Goal: Task Accomplishment & Management: Complete application form

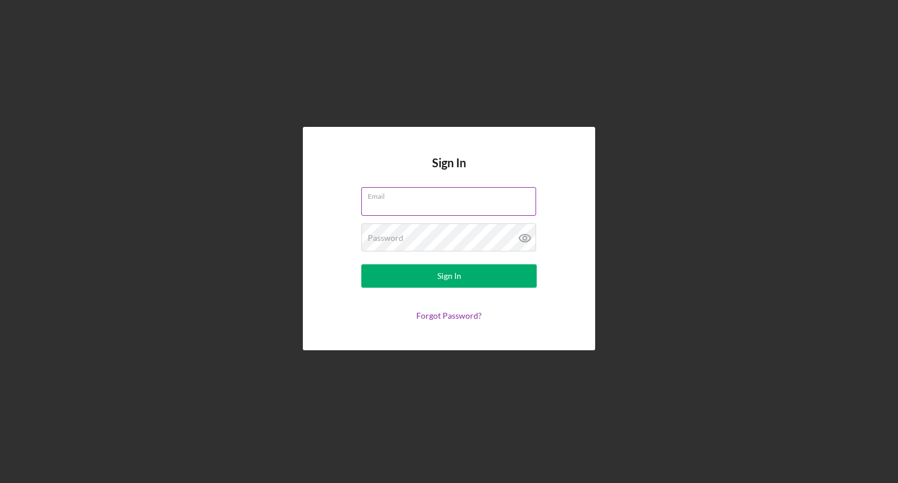
click at [367, 212] on input "Email" at bounding box center [448, 201] width 175 height 28
type input "[EMAIL_ADDRESS][DOMAIN_NAME]"
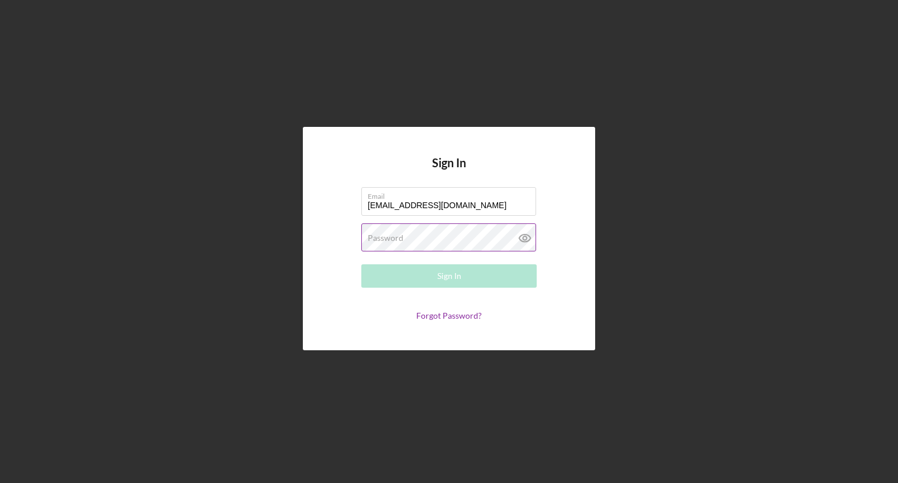
click at [396, 241] on label "Password" at bounding box center [386, 237] width 36 height 9
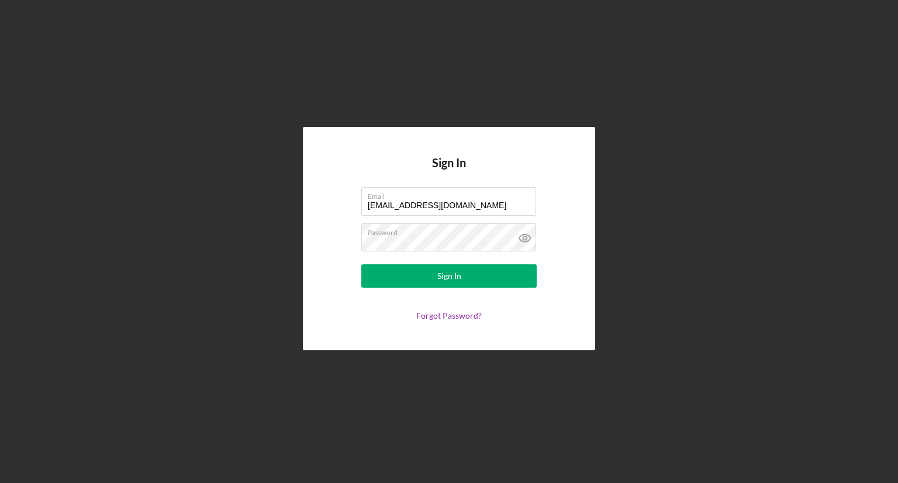
click at [386, 340] on div "Sign In Email [EMAIL_ADDRESS][DOMAIN_NAME] Password Sign In Forgot Password?" at bounding box center [449, 238] width 292 height 223
click at [393, 236] on label "Password" at bounding box center [452, 230] width 168 height 13
click at [343, 241] on form "Email [EMAIL_ADDRESS][DOMAIN_NAME] Password Sign In Forgot Password?" at bounding box center [449, 253] width 234 height 133
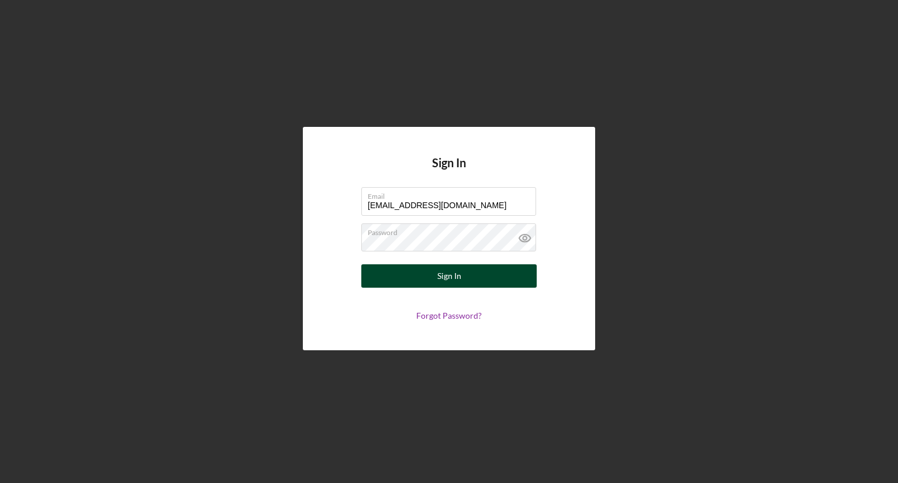
click at [371, 274] on button "Sign In" at bounding box center [448, 275] width 175 height 23
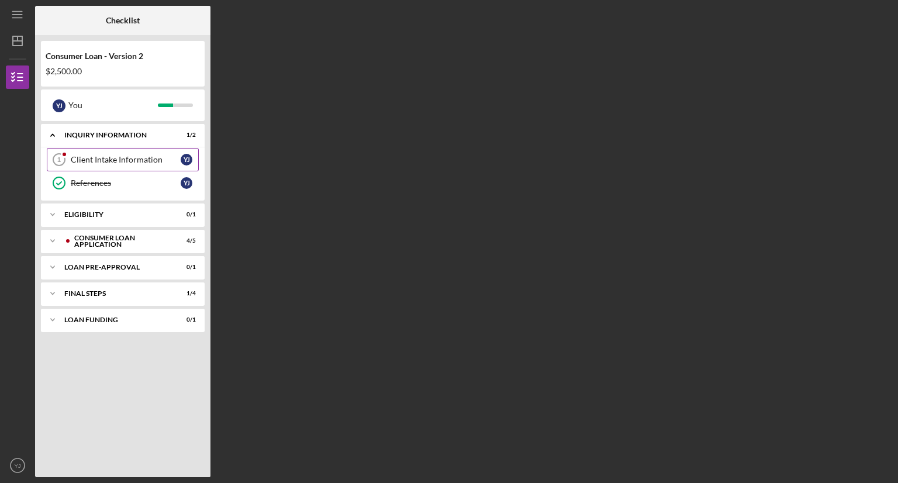
click at [134, 158] on div "Client Intake Information" at bounding box center [126, 159] width 110 height 9
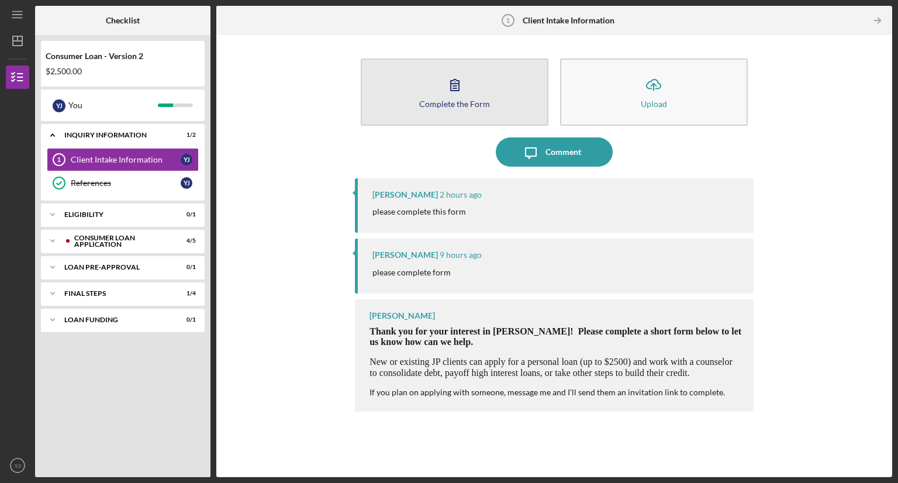
click at [452, 101] on div "Complete the Form" at bounding box center [454, 103] width 71 height 9
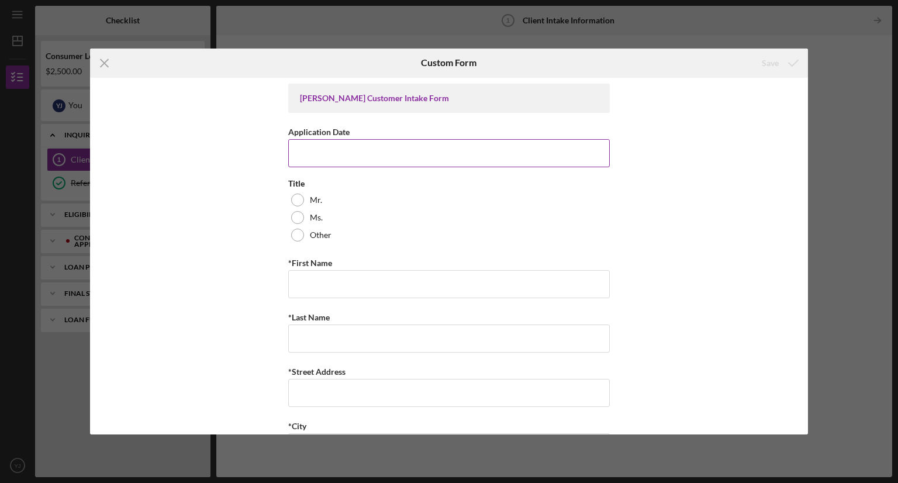
click at [302, 152] on input "Application Date" at bounding box center [449, 153] width 322 height 28
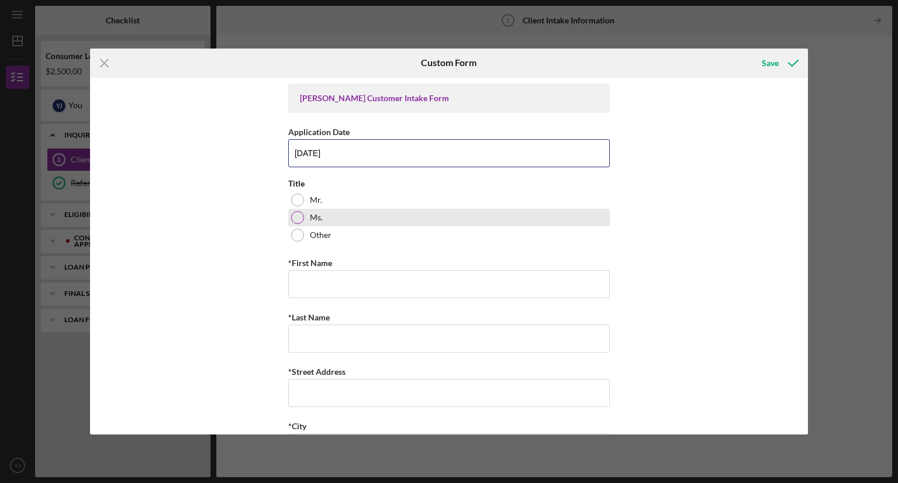
type input "[DATE]"
click at [295, 215] on div at bounding box center [297, 217] width 13 height 13
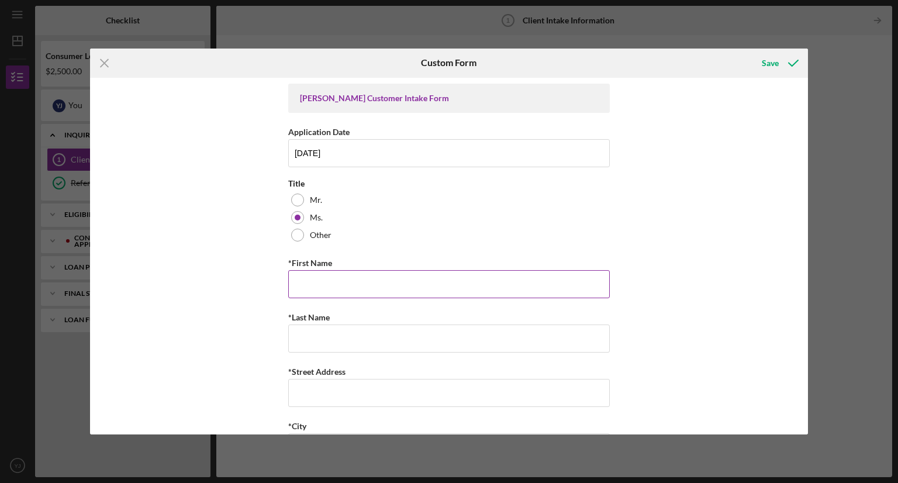
click at [294, 274] on input "*First Name" at bounding box center [449, 284] width 322 height 28
type input "[PERSON_NAME]"
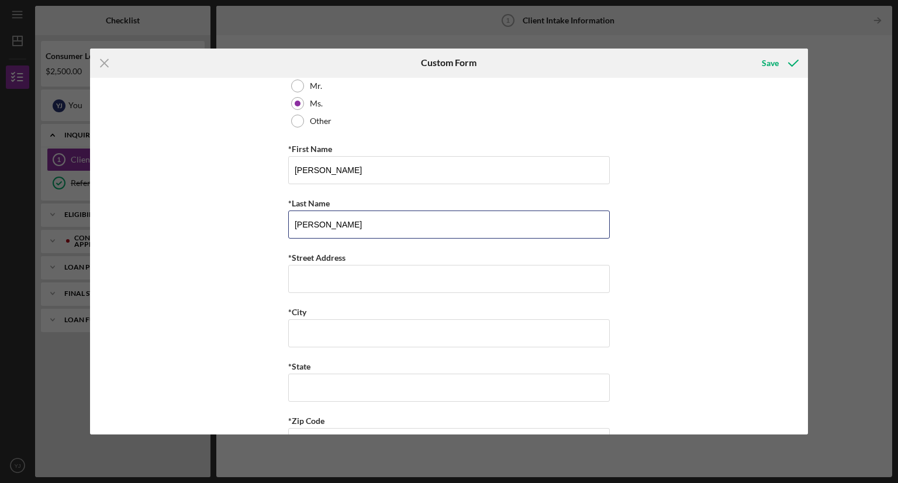
scroll to position [117, 0]
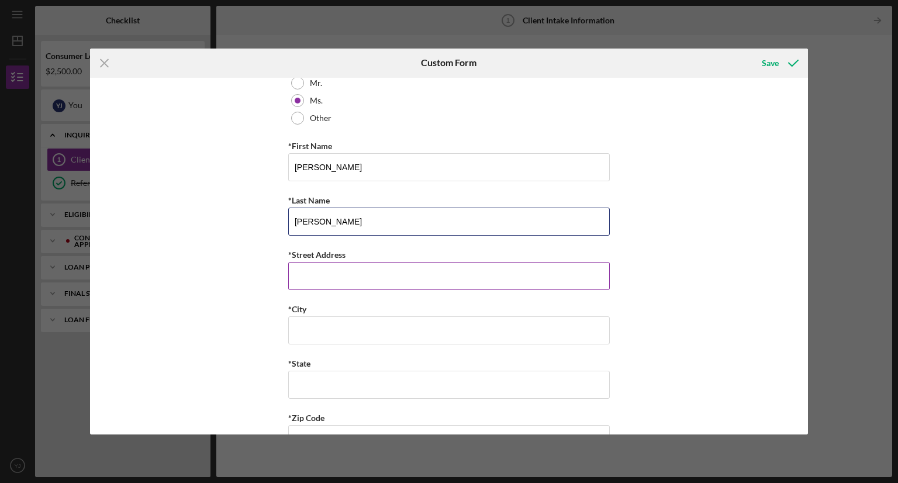
type input "[PERSON_NAME]"
click at [295, 265] on input "*Street Address" at bounding box center [449, 276] width 322 height 28
type input "[STREET_ADDRESS][PERSON_NAME]"
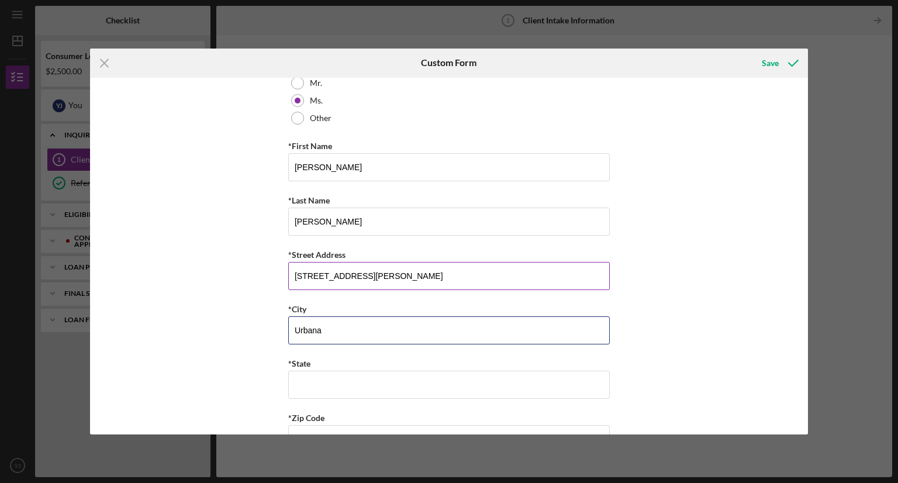
type input "Urbana"
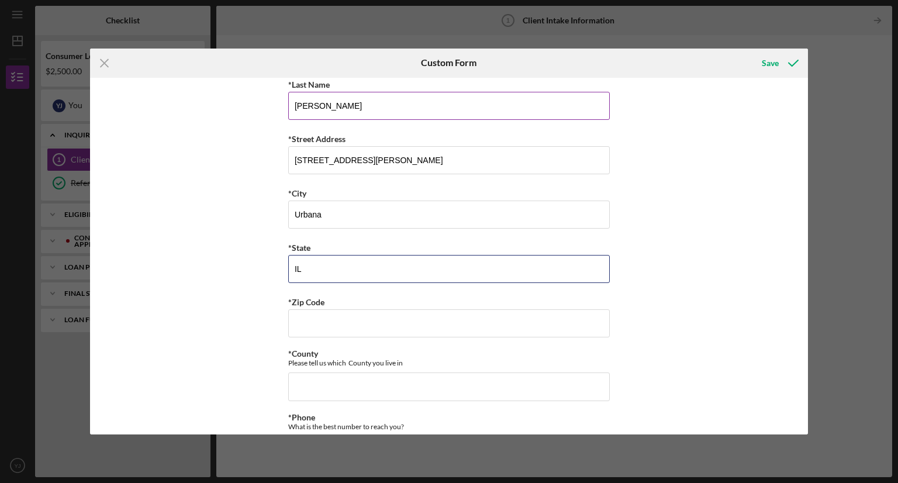
scroll to position [234, 0]
type input "IL"
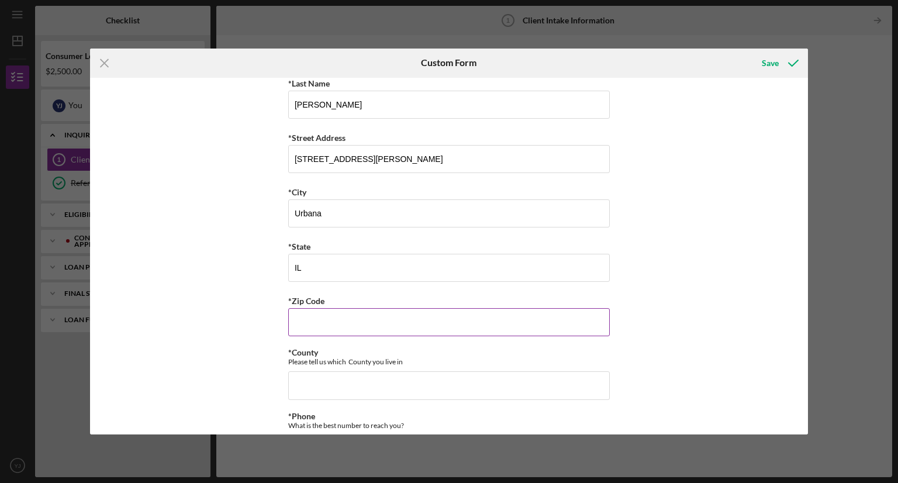
click at [311, 327] on input "*Zip Code" at bounding box center [449, 322] width 322 height 28
type input "61,801"
click at [312, 392] on input "*County" at bounding box center [449, 385] width 322 height 28
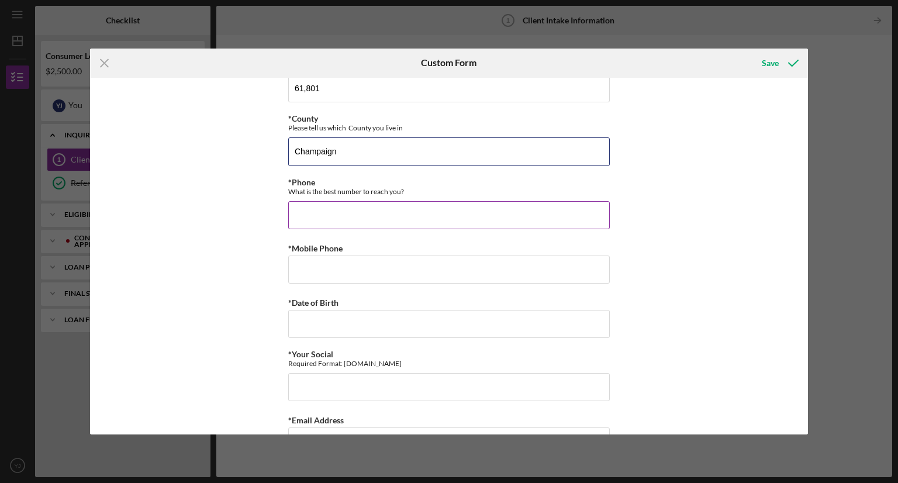
type input "Champaign"
click at [305, 210] on input "*Phone" at bounding box center [449, 215] width 322 height 28
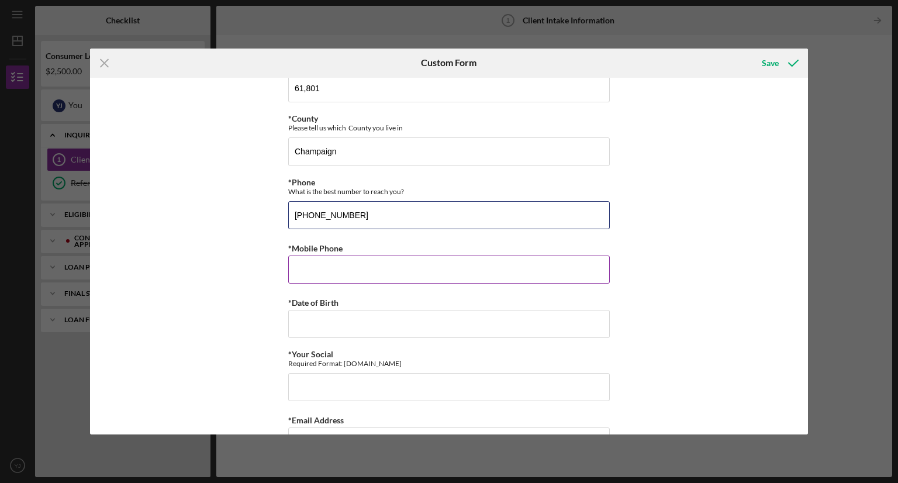
type input "[PHONE_NUMBER]"
click at [296, 267] on input "*Mobile Phone" at bounding box center [449, 269] width 322 height 28
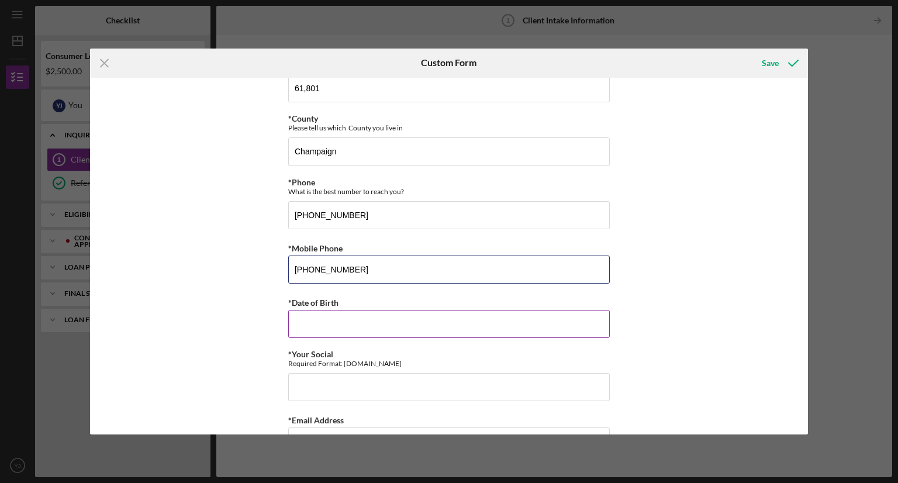
type input "[PHONE_NUMBER]"
click at [305, 322] on input "*Date of Birth" at bounding box center [449, 324] width 322 height 28
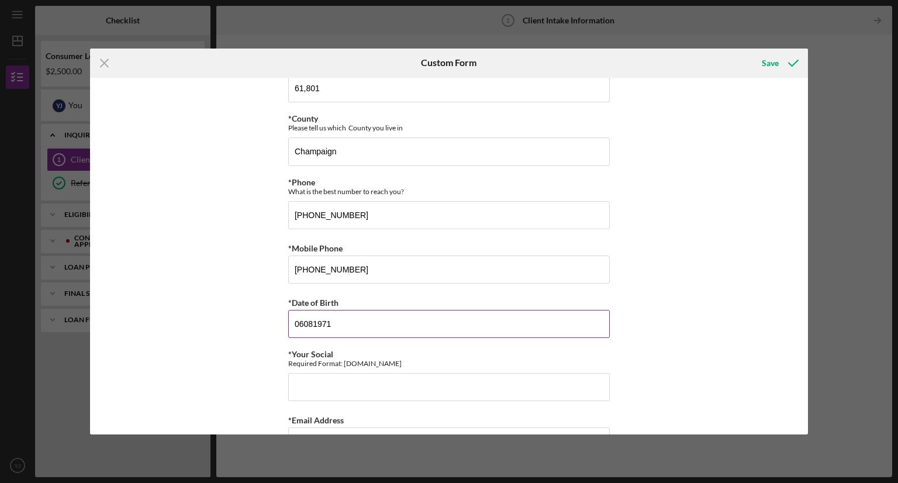
click at [302, 316] on input "06081971" at bounding box center [449, 324] width 322 height 28
click at [313, 319] on input "06/081971" at bounding box center [449, 324] width 322 height 28
type input "[DATE]"
click at [320, 384] on input "*Your Social" at bounding box center [449, 387] width 322 height 28
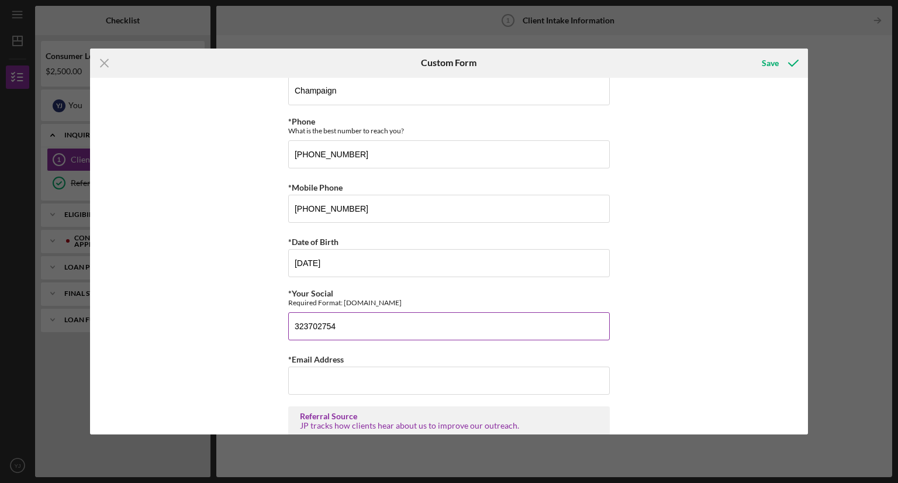
scroll to position [643, 0]
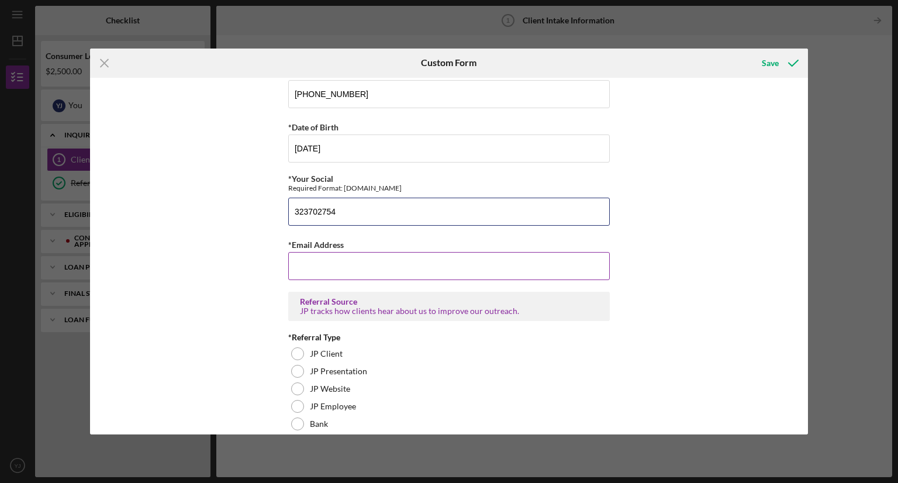
type input "323702754"
click at [305, 258] on input "*Email Address" at bounding box center [449, 266] width 322 height 28
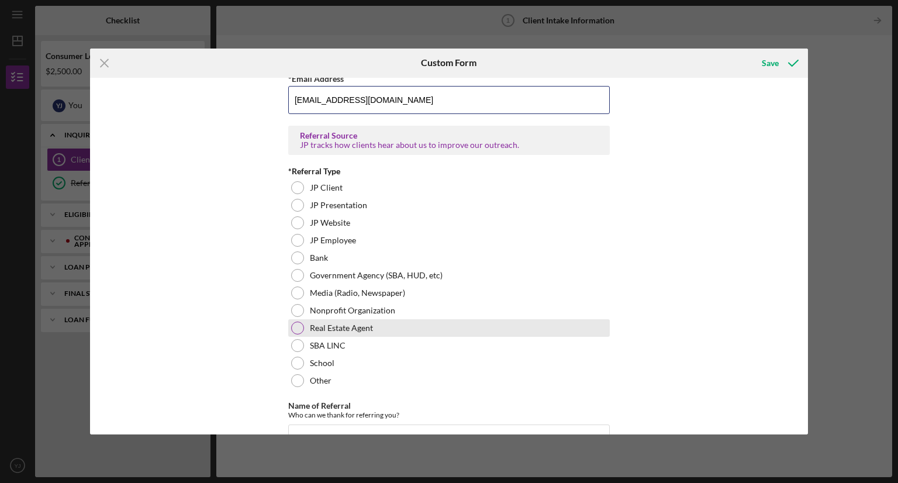
scroll to position [783, 0]
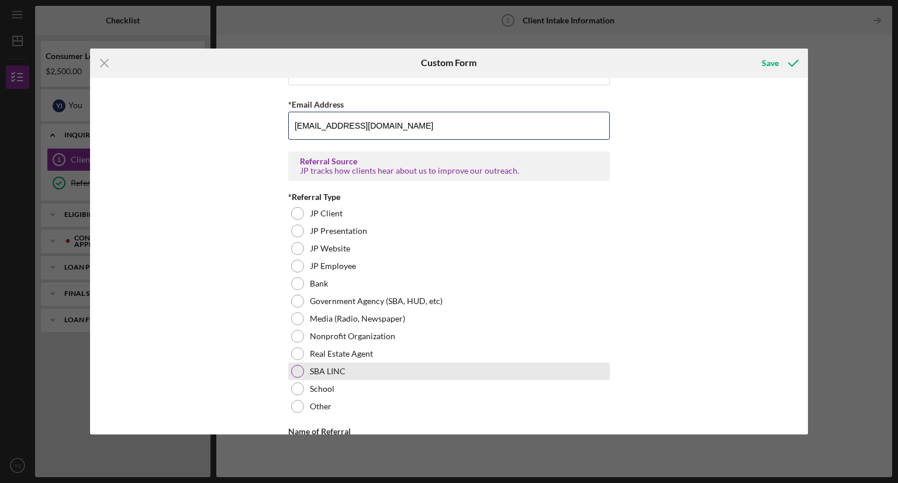
type input "[EMAIL_ADDRESS][DOMAIN_NAME]"
click at [293, 368] on div at bounding box center [297, 371] width 13 height 13
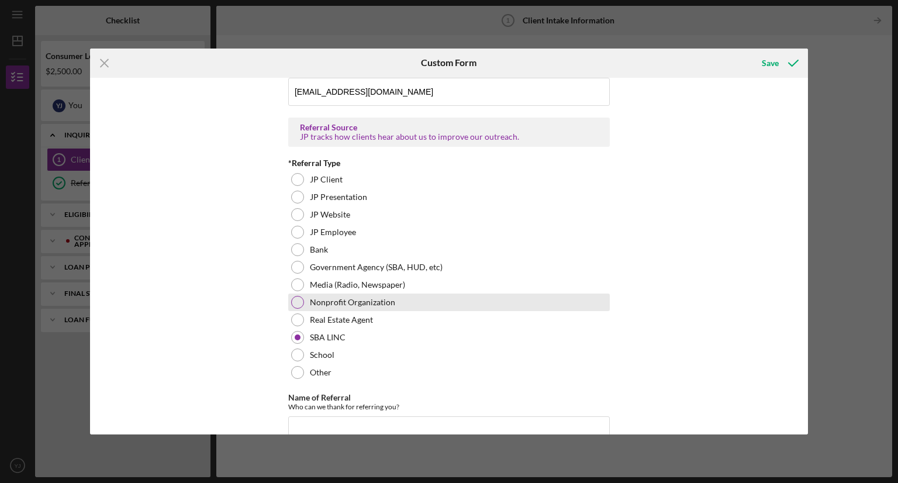
scroll to position [842, 0]
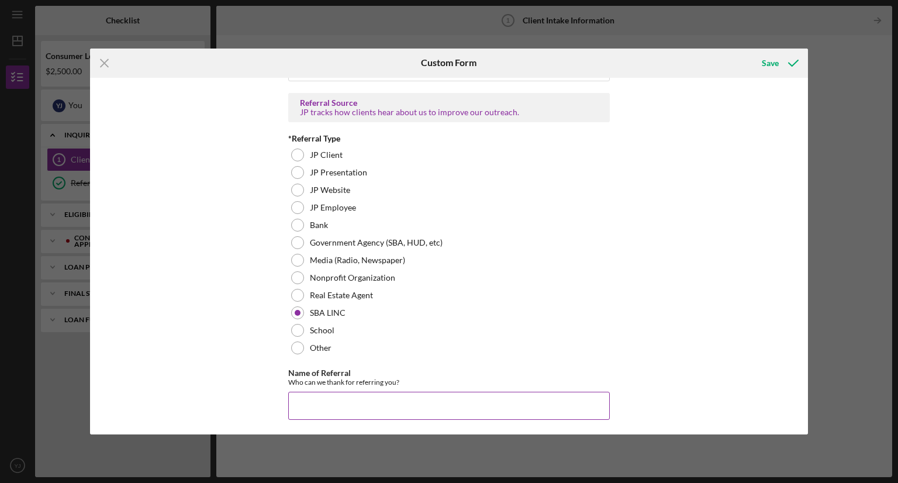
click at [297, 400] on input "Name of Referral" at bounding box center [449, 406] width 322 height 28
drag, startPoint x: 452, startPoint y: 406, endPoint x: 283, endPoint y: 396, distance: 169.8
click at [269, 401] on div "[PERSON_NAME] Customer Intake Form Application Date [DATE] Title Mr. Ms. Other …" at bounding box center [449, 256] width 718 height 357
paste input "[US_STATE] Small Business Development Center at [GEOGRAPHIC_DATA] ..."
type input "[US_STATE] Small Business Development Center at [GEOGRAPHIC_DATA]"
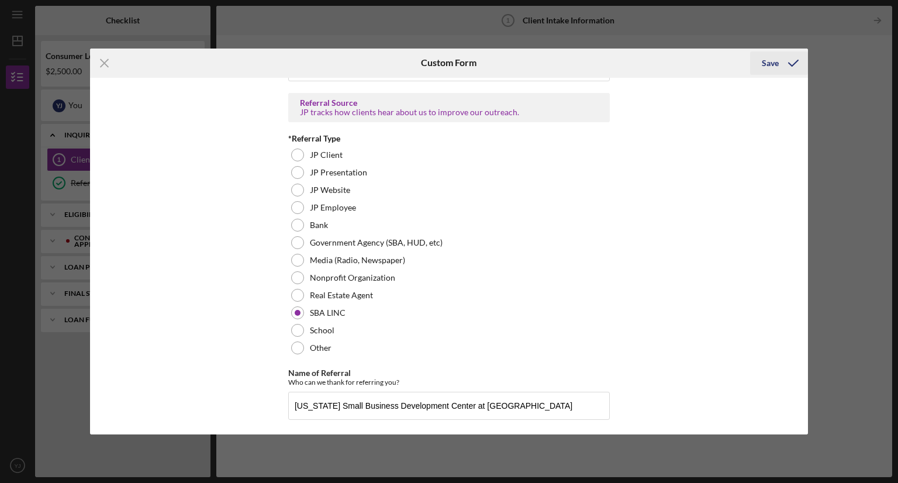
click at [777, 63] on div "Save" at bounding box center [770, 62] width 17 height 23
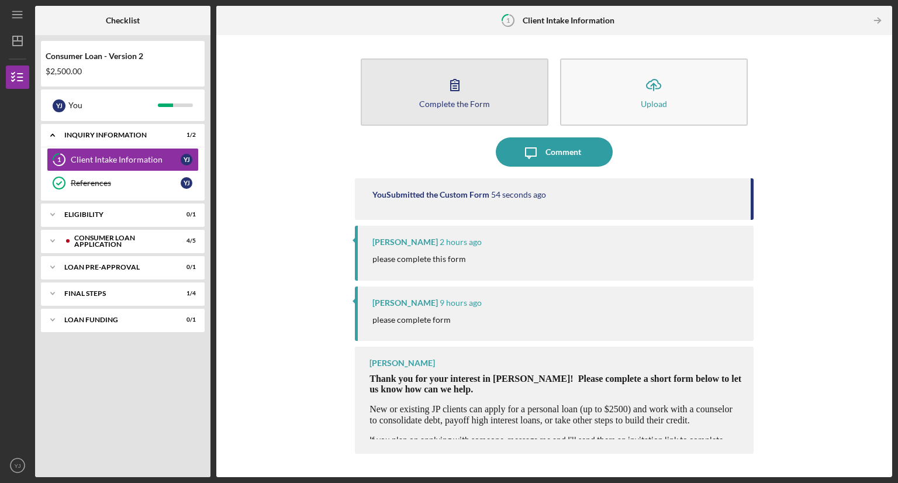
click at [452, 87] on icon "button" at bounding box center [454, 84] width 29 height 29
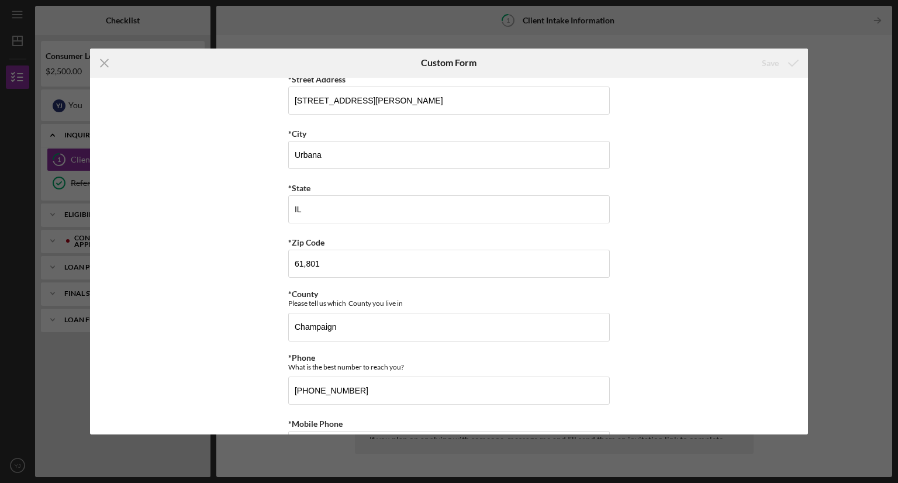
scroll to position [58, 0]
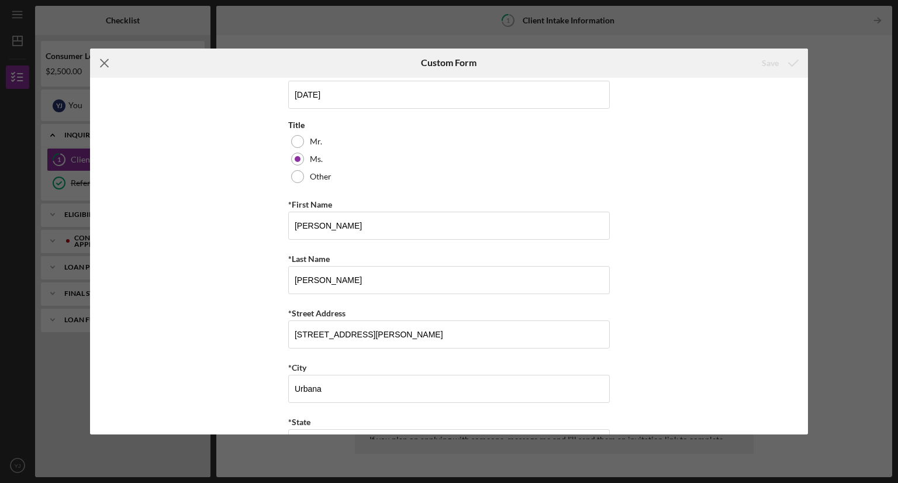
click at [106, 64] on line at bounding box center [105, 63] width 8 height 8
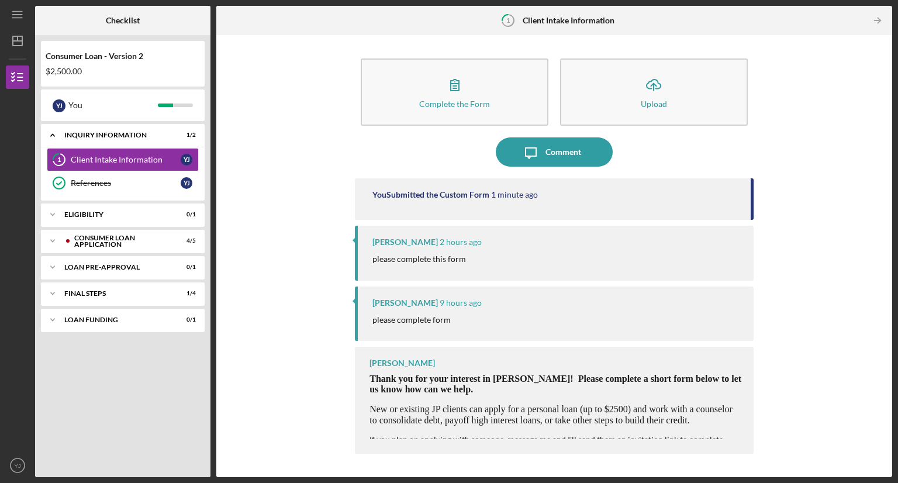
click at [479, 317] on div "please complete form" at bounding box center [556, 319] width 369 height 13
click at [112, 206] on div "Icon/Expander Eligibility 0 / 1" at bounding box center [123, 214] width 164 height 23
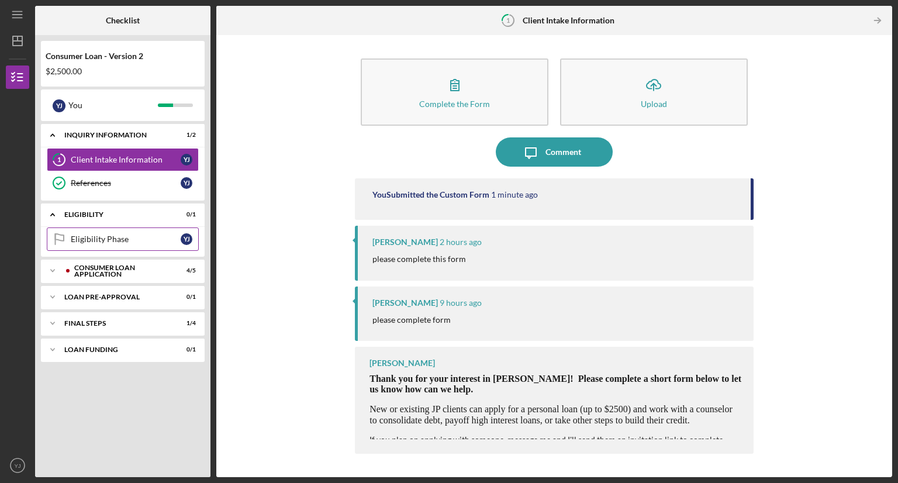
click at [113, 243] on div "Eligibility Phase" at bounding box center [126, 238] width 110 height 9
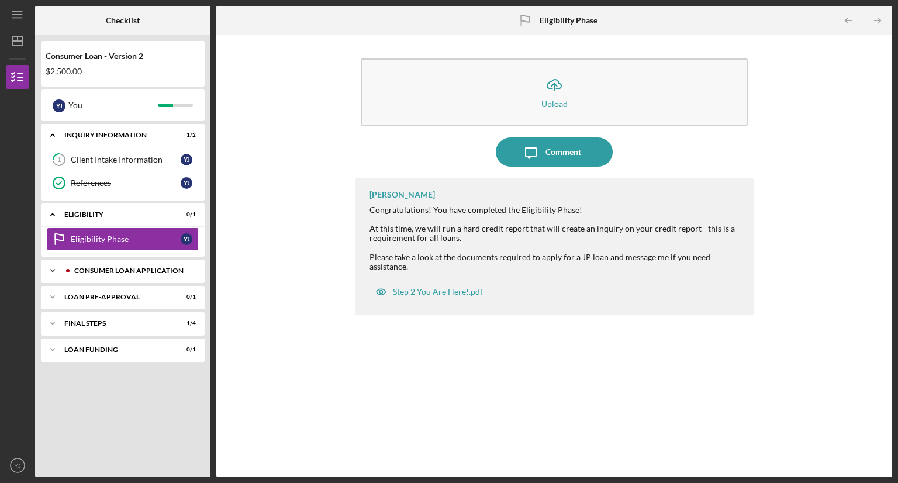
click at [135, 268] on div "Consumer Loan Application" at bounding box center [132, 270] width 116 height 7
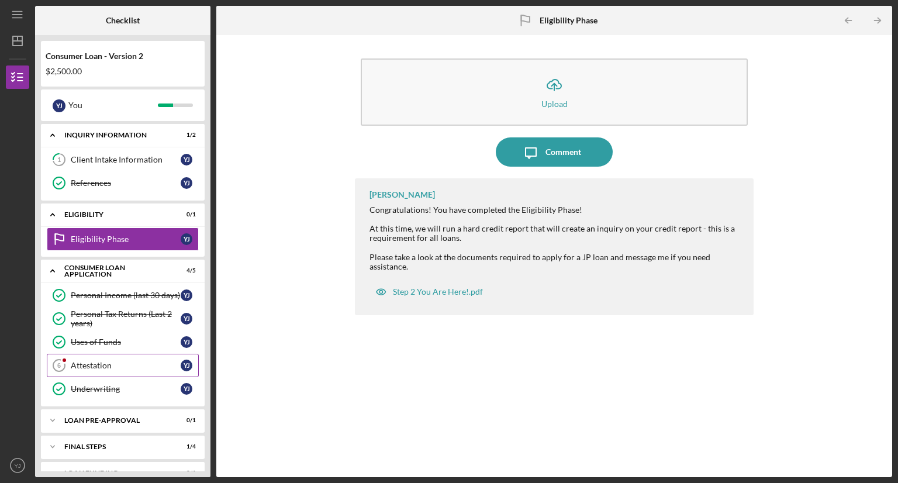
click at [105, 366] on div "Attestation" at bounding box center [126, 365] width 110 height 9
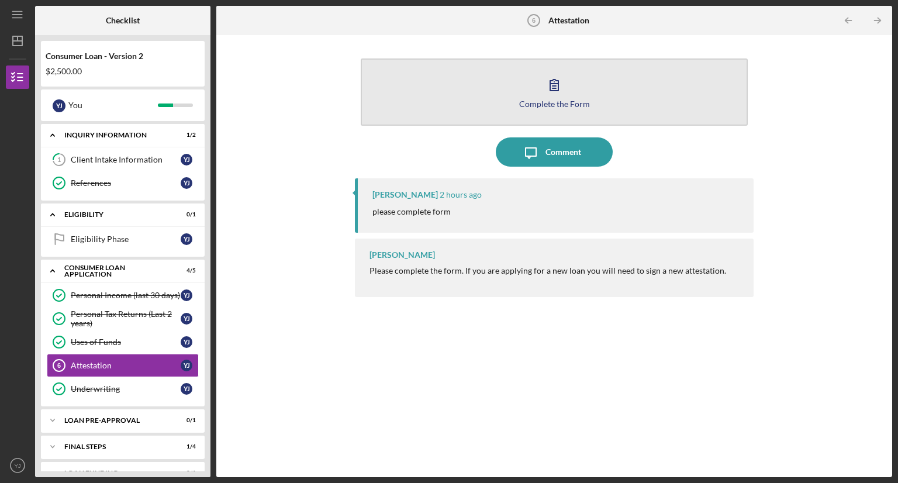
click at [543, 94] on icon "button" at bounding box center [554, 84] width 29 height 29
click at [547, 94] on icon "button" at bounding box center [554, 84] width 29 height 29
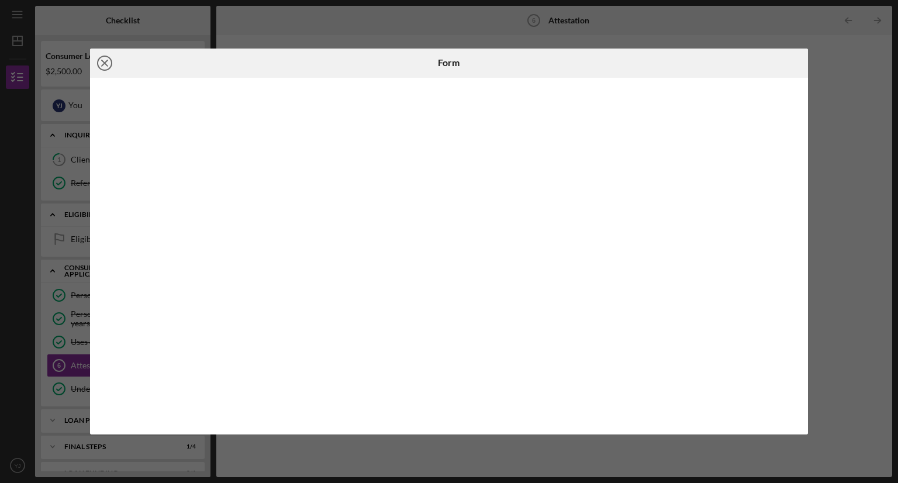
click at [103, 63] on icon "Icon/Close" at bounding box center [104, 63] width 29 height 29
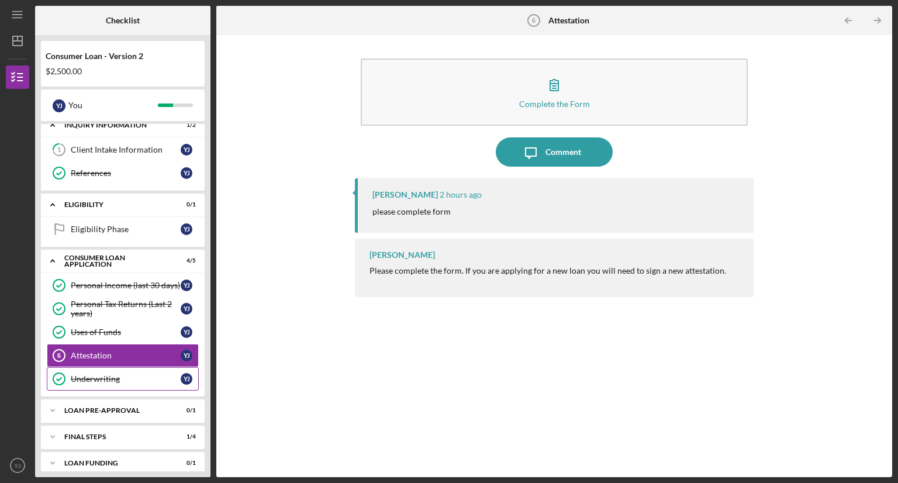
scroll to position [18, 0]
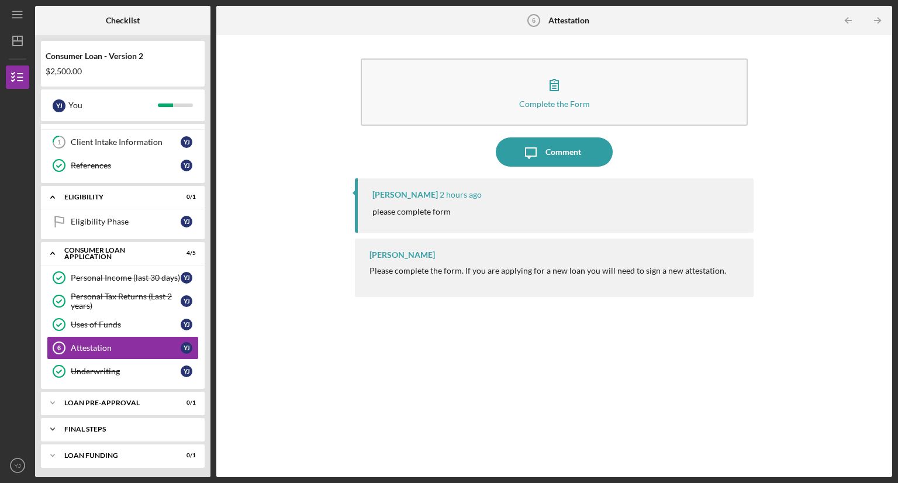
click at [94, 427] on div "FINAL STEPS" at bounding box center [127, 429] width 126 height 7
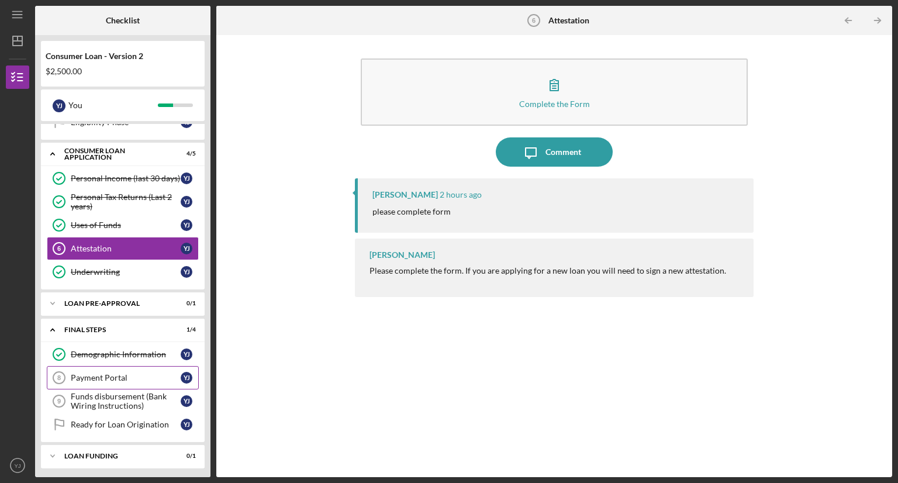
click at [122, 378] on div "Payment Portal" at bounding box center [126, 377] width 110 height 9
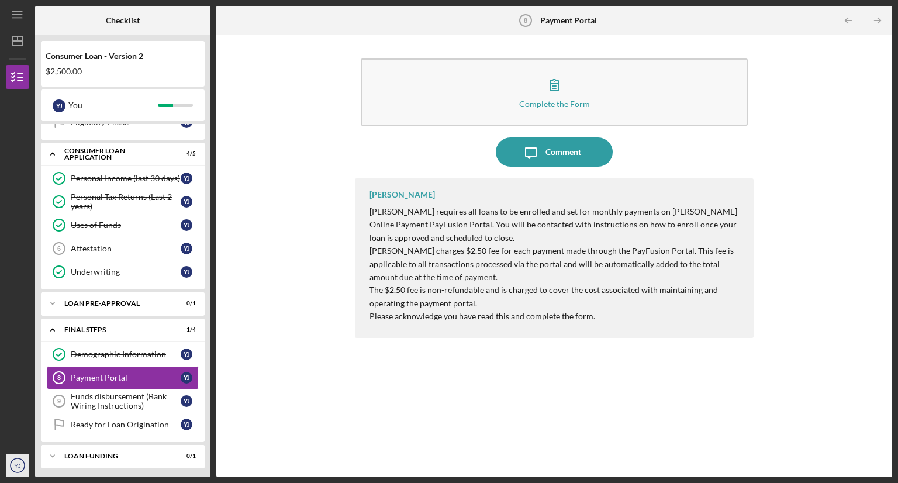
click at [16, 466] on text "YJ" at bounding box center [17, 465] width 6 height 6
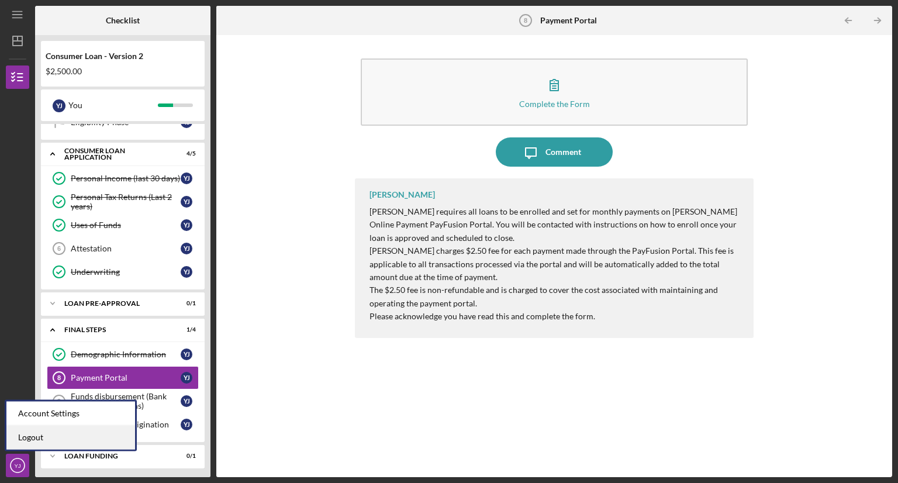
click at [33, 436] on link "Logout" at bounding box center [70, 438] width 129 height 24
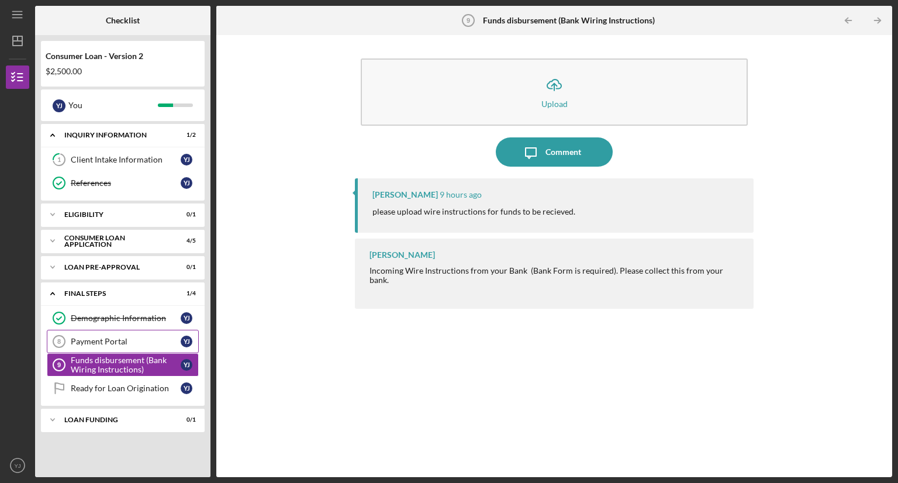
click at [118, 345] on link "Payment Portal 8 Payment Portal Y J" at bounding box center [123, 341] width 152 height 23
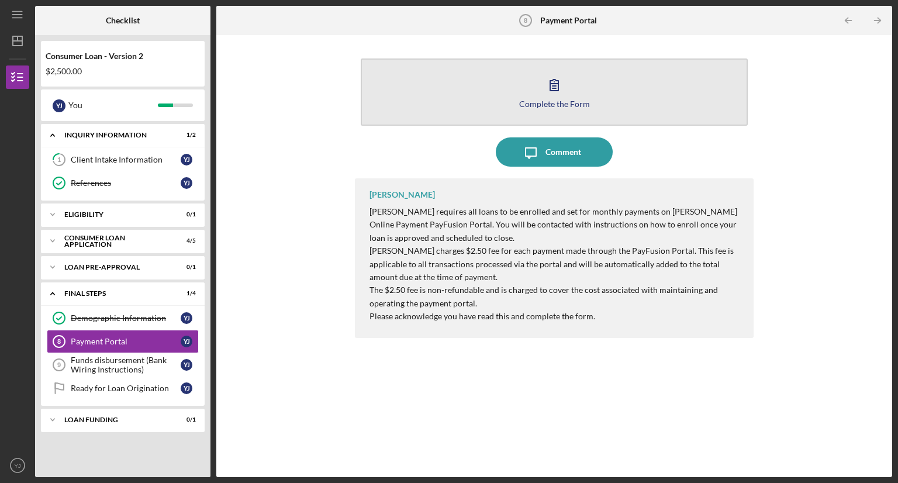
click at [547, 88] on icon "button" at bounding box center [554, 84] width 29 height 29
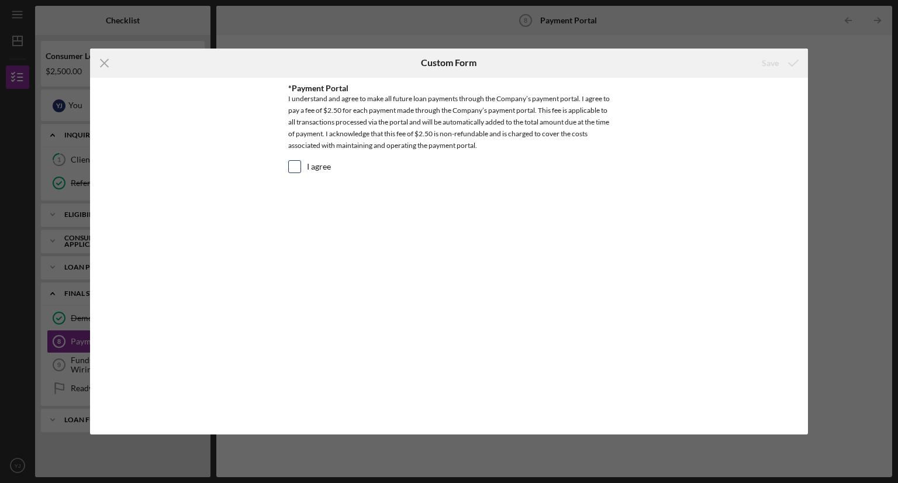
click at [294, 171] on input "I agree" at bounding box center [295, 167] width 12 height 12
checkbox input "true"
click at [767, 61] on div "Save" at bounding box center [770, 62] width 17 height 23
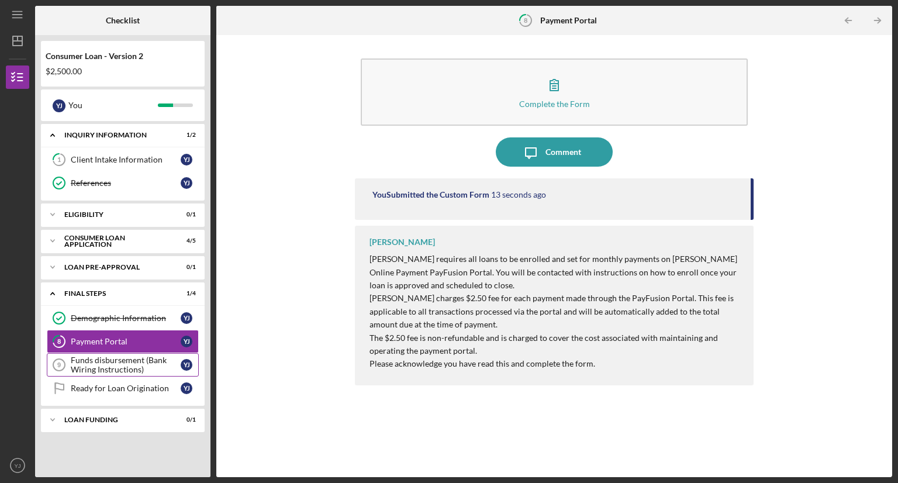
click at [137, 370] on div "Funds disbursement (Bank Wiring Instructions)" at bounding box center [126, 364] width 110 height 19
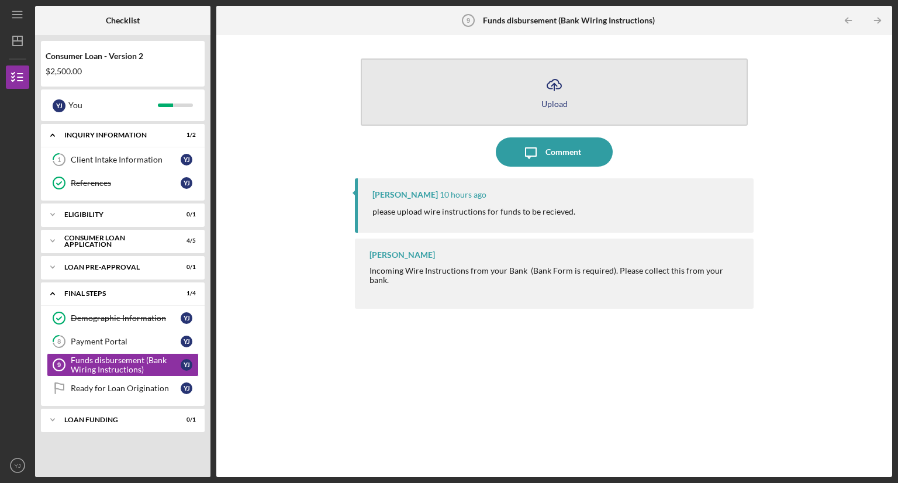
click at [552, 94] on icon "Icon/Upload" at bounding box center [554, 84] width 29 height 29
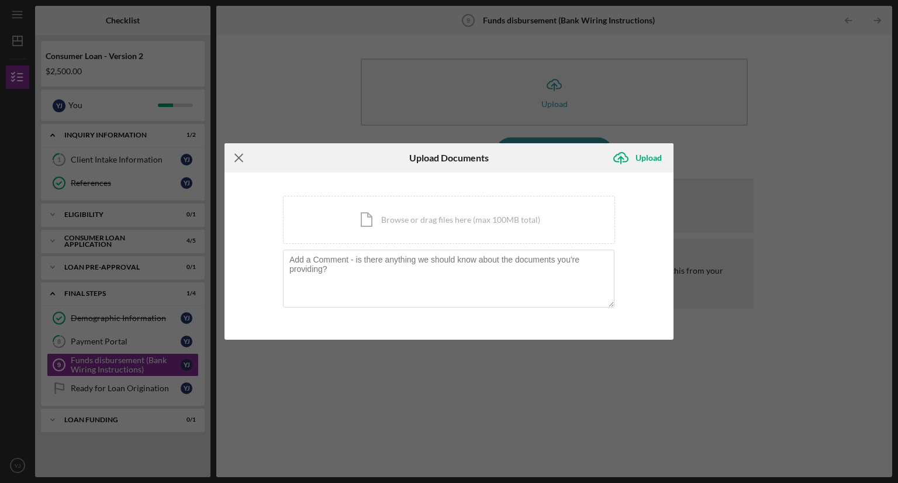
click at [240, 159] on line at bounding box center [239, 158] width 8 height 8
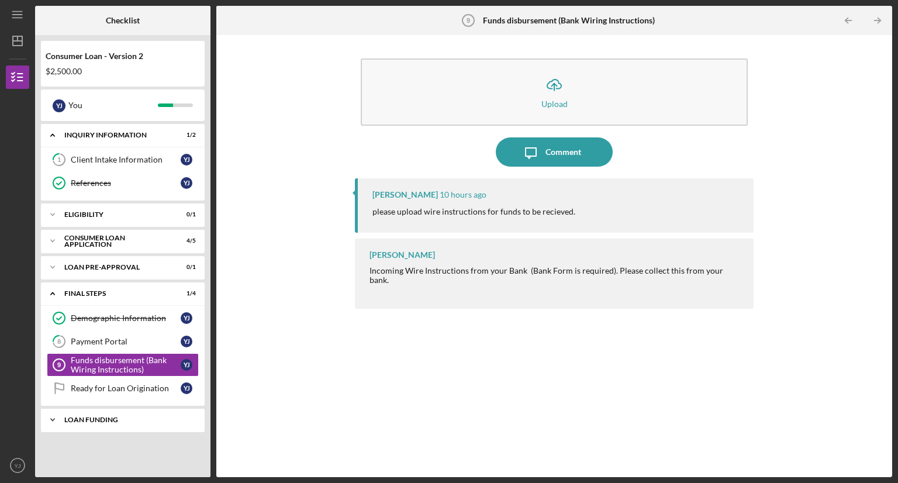
click at [70, 419] on div "Loan Funding" at bounding box center [127, 419] width 126 height 7
click at [82, 440] on div "Loan Funded!" at bounding box center [126, 444] width 110 height 9
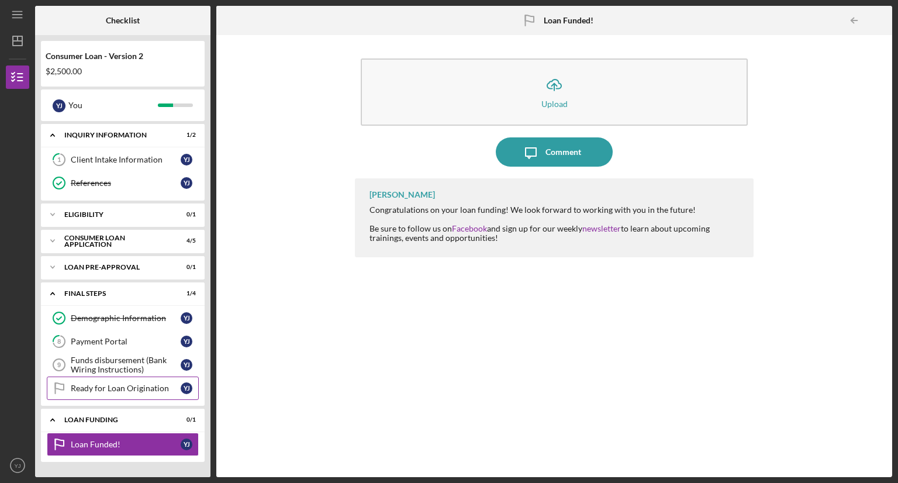
click at [105, 391] on div "Ready for Loan Origination" at bounding box center [126, 387] width 110 height 9
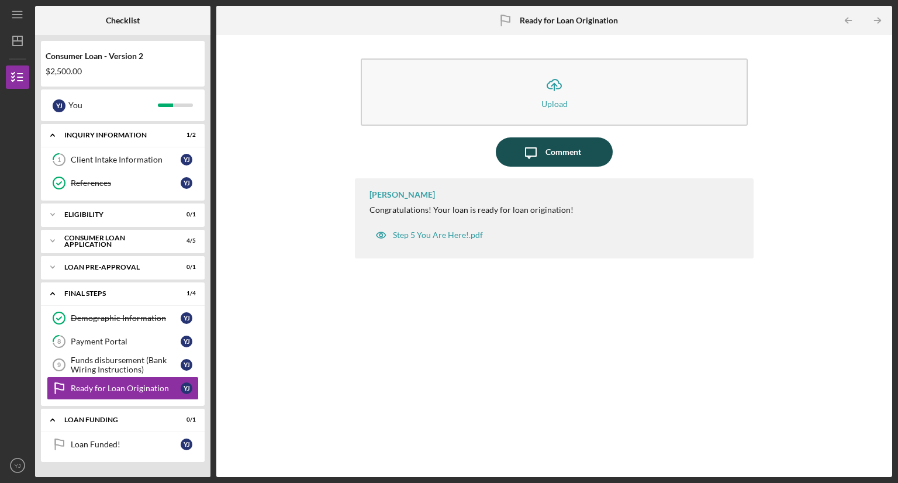
click at [534, 153] on icon "Icon/Message" at bounding box center [530, 151] width 29 height 29
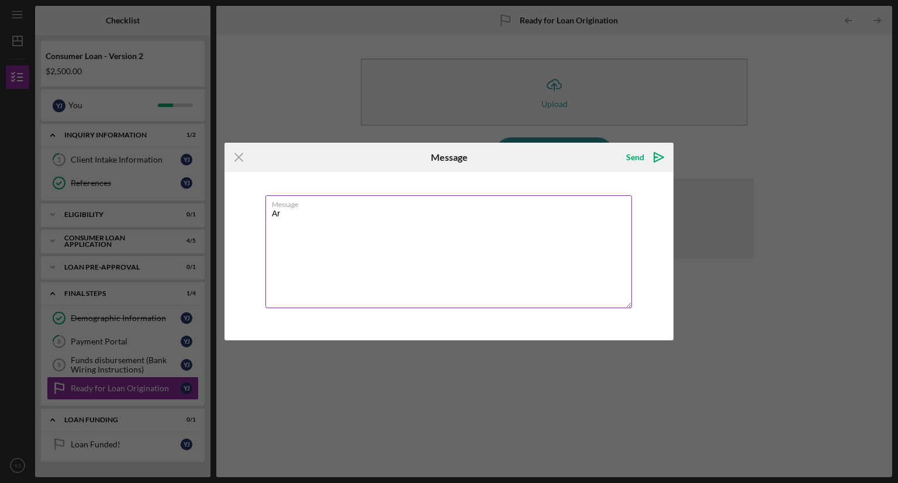
type textarea "A"
click at [239, 156] on icon "Icon/Menu Close" at bounding box center [238, 157] width 29 height 29
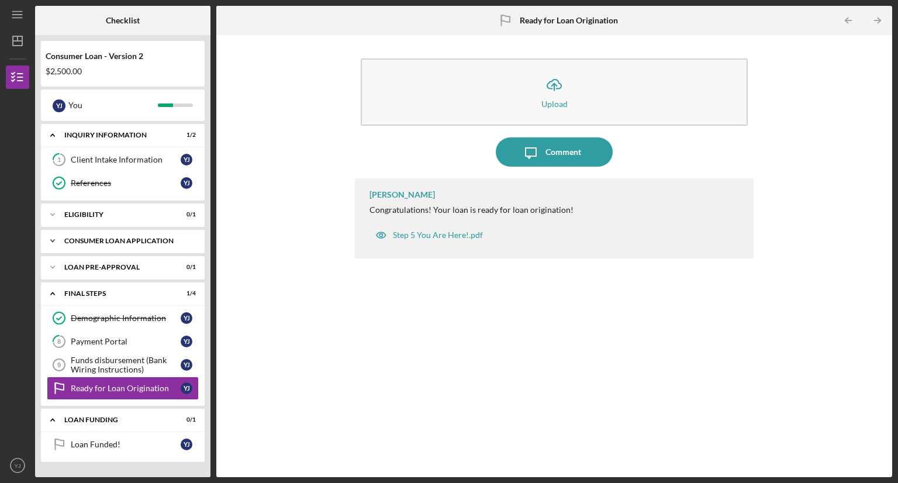
click at [91, 241] on div "Consumer Loan Application" at bounding box center [127, 240] width 126 height 7
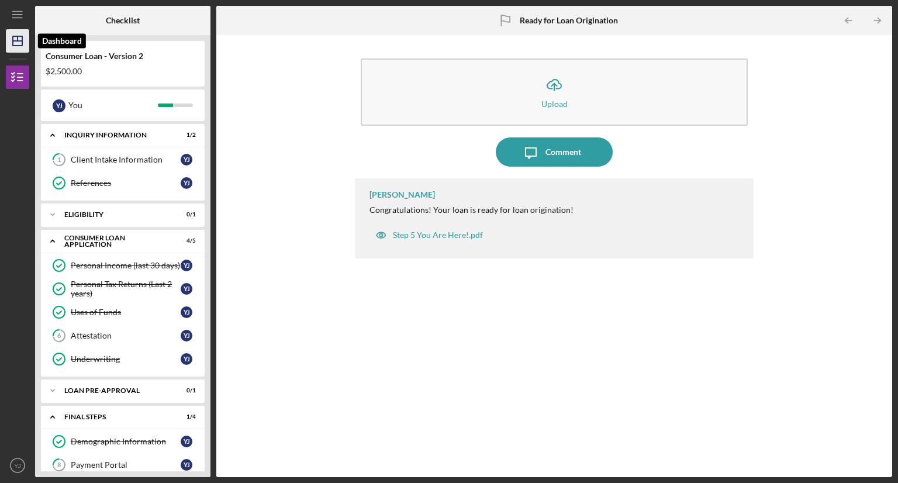
click at [18, 46] on icon "Icon/Dashboard" at bounding box center [17, 40] width 29 height 29
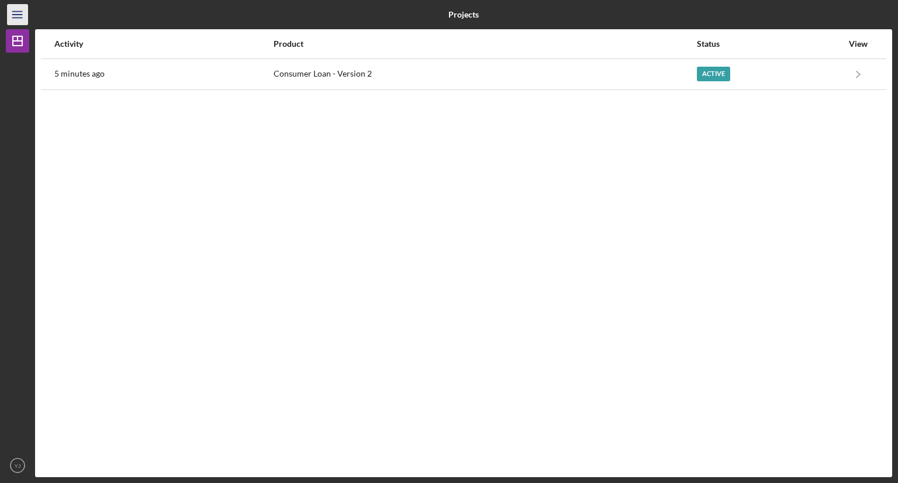
click at [16, 19] on icon "Icon/Menu" at bounding box center [18, 15] width 26 height 26
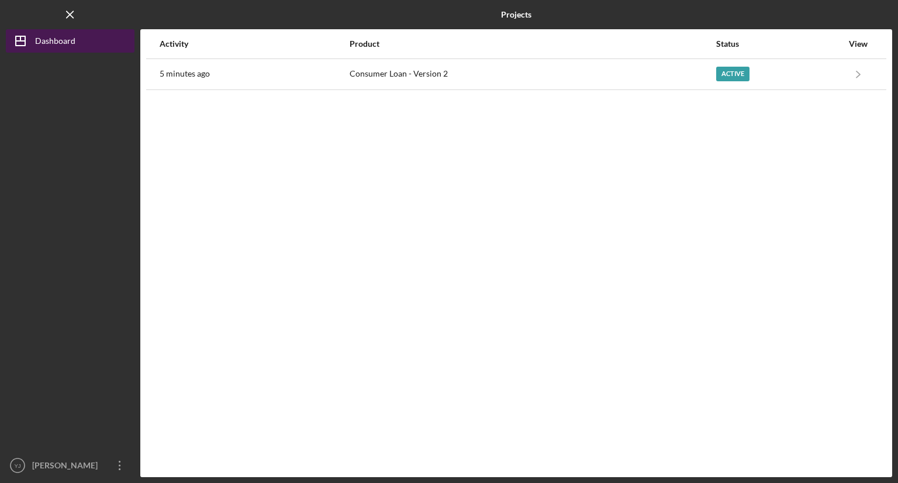
click at [17, 43] on icon "Icon/Dashboard" at bounding box center [20, 40] width 29 height 29
click at [70, 15] on line "button" at bounding box center [70, 14] width 6 height 6
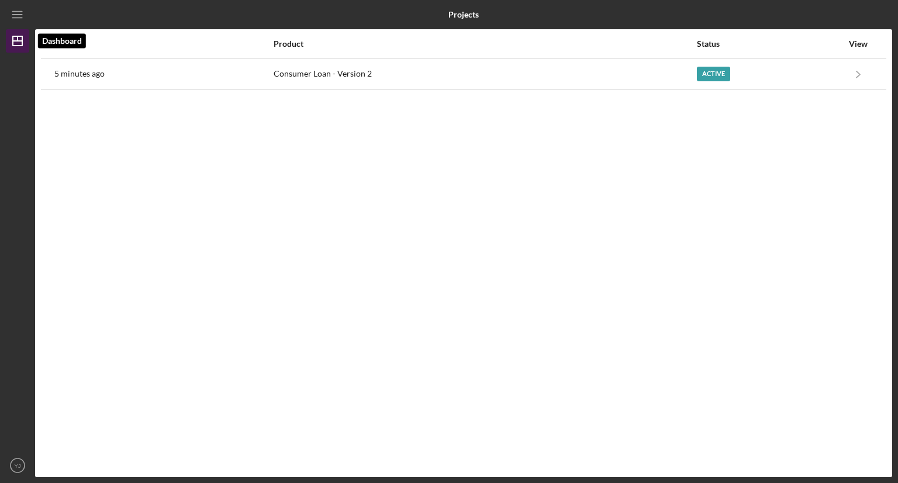
click at [14, 46] on icon "Icon/Dashboard" at bounding box center [17, 40] width 29 height 29
